Goal: Task Accomplishment & Management: Manage account settings

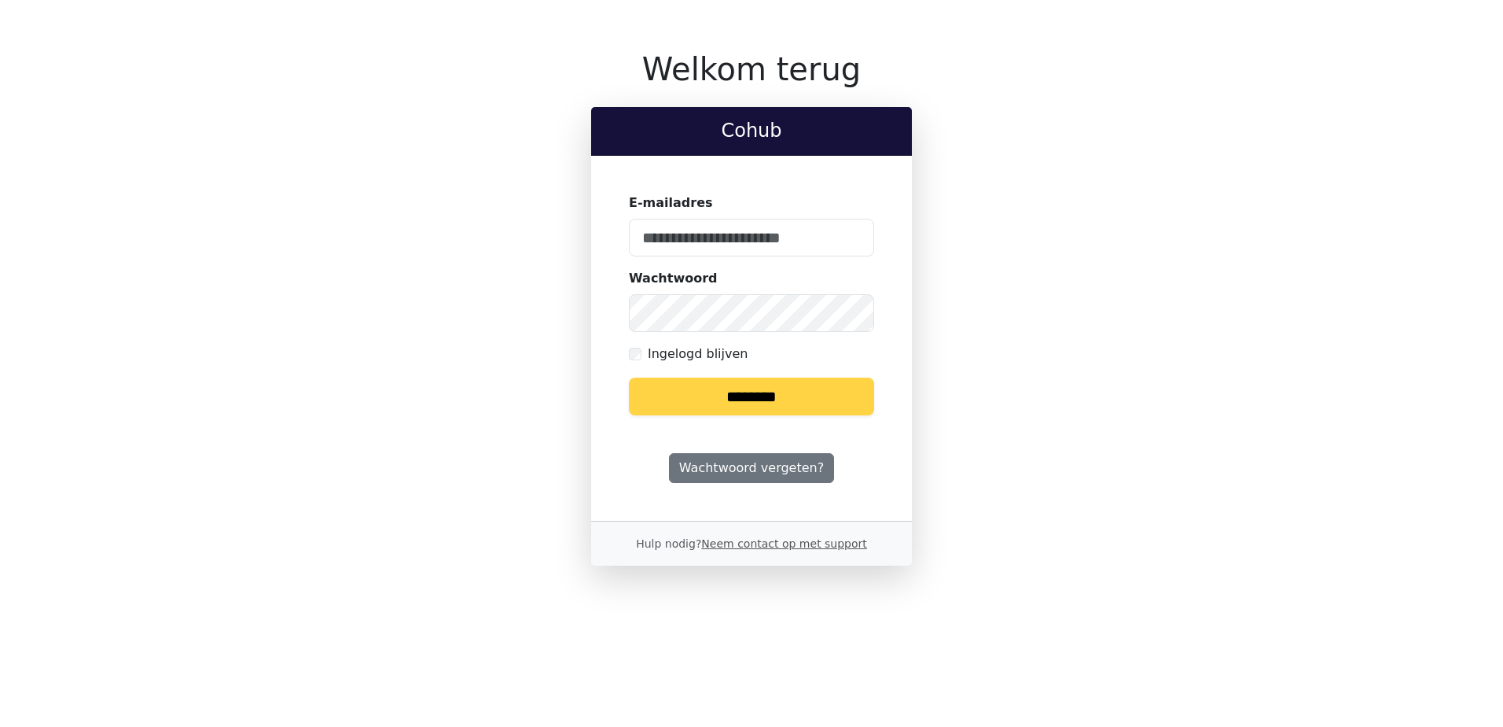
type input "**********"
click at [723, 417] on div "**********" at bounding box center [751, 338] width 321 height 365
click at [723, 407] on input "********" at bounding box center [751, 396] width 245 height 38
